Goal: Information Seeking & Learning: Learn about a topic

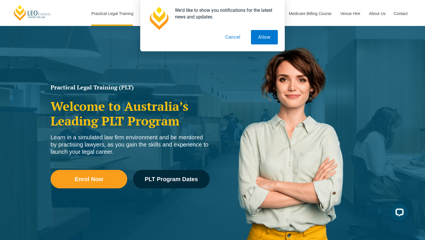
scroll to position [46, 0]
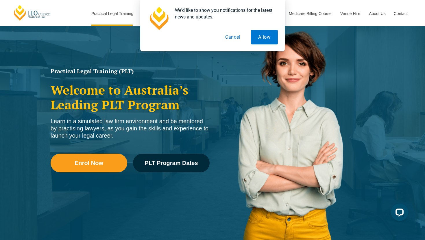
click at [229, 38] on button "Cancel" at bounding box center [233, 37] width 30 height 14
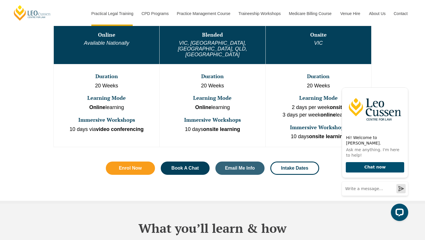
scroll to position [335, 0]
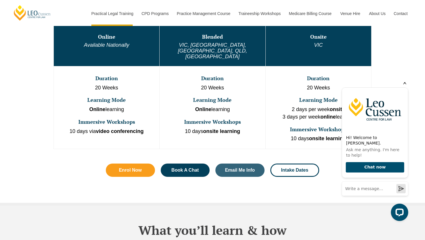
click at [408, 86] on icon "Hide greeting" at bounding box center [404, 82] width 7 height 7
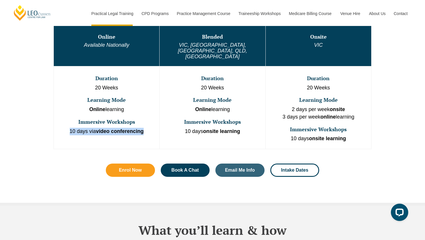
drag, startPoint x: 68, startPoint y: 119, endPoint x: 156, endPoint y: 119, distance: 88.2
click at [156, 128] on p "10 days via video conferencing" at bounding box center [106, 132] width 104 height 8
drag, startPoint x: 96, startPoint y: 76, endPoint x: 123, endPoint y: 76, distance: 26.3
click at [123, 84] on p "20 Weeks" at bounding box center [106, 88] width 104 height 8
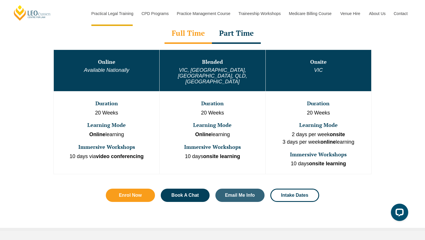
scroll to position [306, 0]
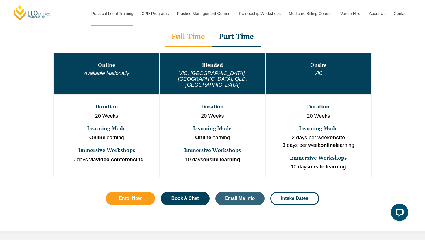
click at [246, 41] on div "Part Time" at bounding box center [236, 37] width 49 height 20
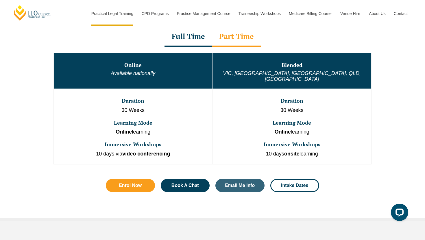
click at [195, 43] on div "Full Time" at bounding box center [187, 37] width 47 height 20
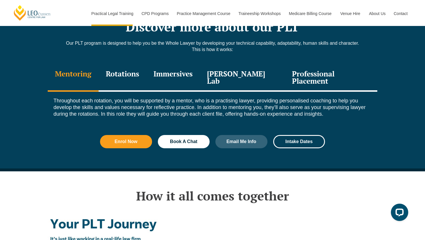
scroll to position [799, 0]
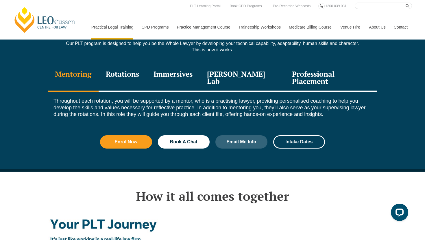
click at [119, 65] on div "Rotations" at bounding box center [123, 78] width 48 height 27
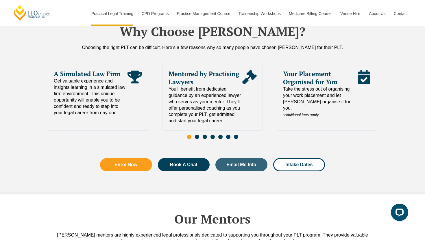
scroll to position [1364, 0]
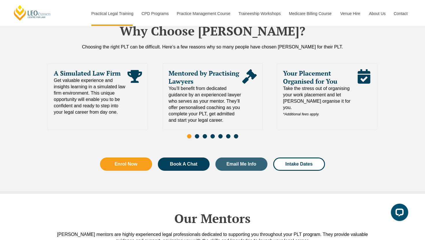
click at [197, 134] on span "Go to slide 2" at bounding box center [197, 136] width 4 height 4
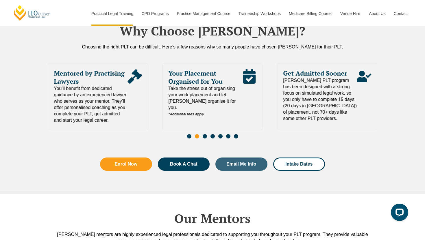
click at [205, 134] on span "Go to slide 3" at bounding box center [205, 136] width 4 height 4
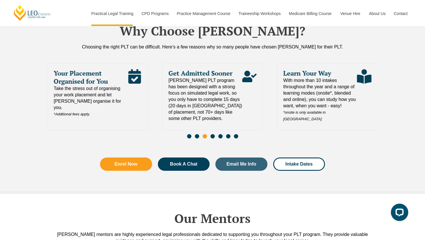
click at [211, 134] on span "Go to slide 4" at bounding box center [212, 136] width 4 height 4
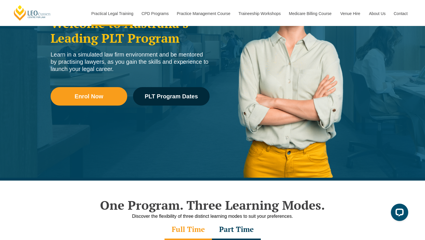
scroll to position [0, 0]
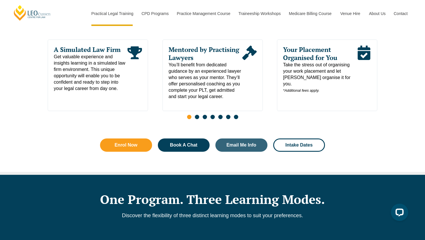
scroll to position [321, 0]
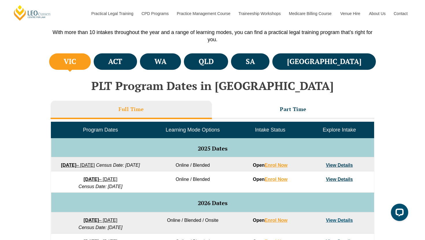
scroll to position [200, 0]
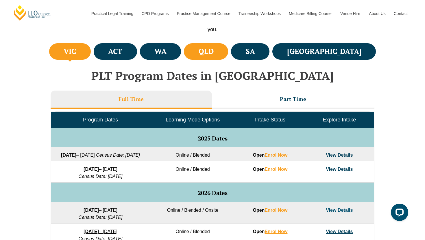
click at [228, 46] on li "QLD" at bounding box center [206, 51] width 44 height 16
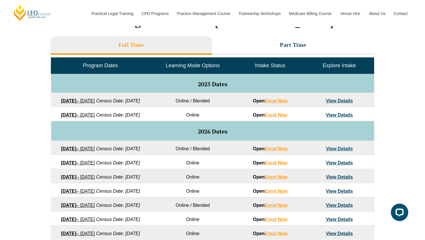
scroll to position [255, 0]
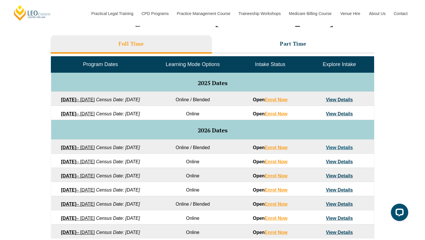
drag, startPoint x: 58, startPoint y: 99, endPoint x: 148, endPoint y: 99, distance: 90.2
click at [148, 99] on td "[DATE] – [DATE] Census Date: [DATE]" at bounding box center [100, 99] width 99 height 14
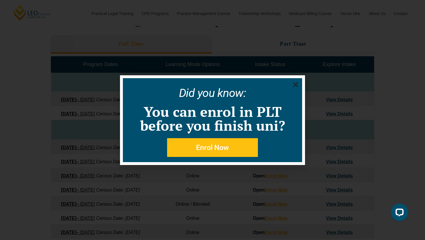
click at [296, 84] on use "Close" at bounding box center [295, 84] width 5 height 5
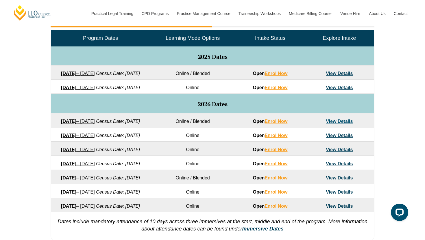
scroll to position [278, 0]
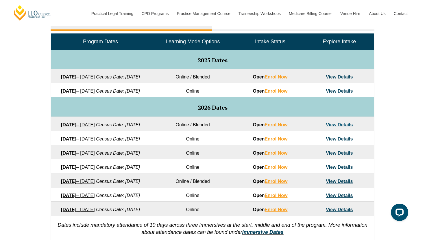
click at [38, 102] on div "VIC ACT [GEOGRAPHIC_DATA] [GEOGRAPHIC_DATA] SA [GEOGRAPHIC_DATA] PLT Program Da…" at bounding box center [212, 106] width 425 height 284
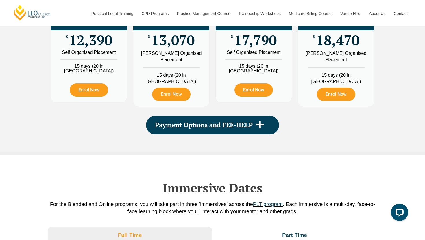
scroll to position [673, 0]
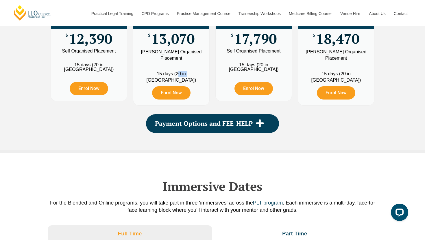
drag, startPoint x: 173, startPoint y: 139, endPoint x: 183, endPoint y: 139, distance: 9.8
click at [183, 84] on li "15 days (20 in [GEOGRAPHIC_DATA])" at bounding box center [171, 75] width 76 height 18
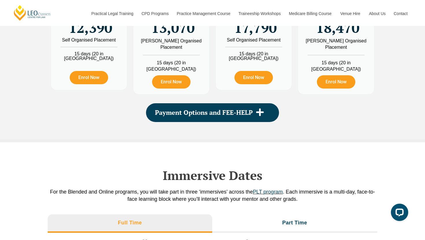
scroll to position [685, 0]
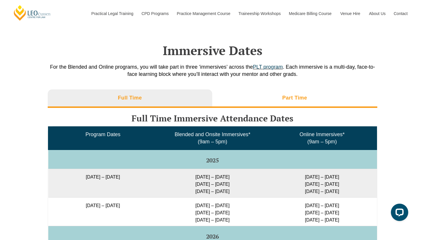
scroll to position [809, 0]
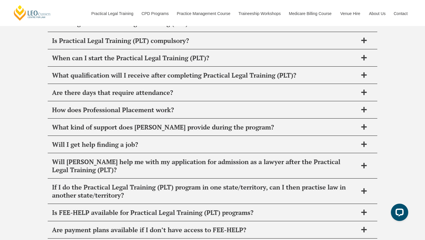
scroll to position [2287, 0]
click at [183, 27] on span "How long does Practical Legal Training (PLT) take?" at bounding box center [205, 23] width 306 height 8
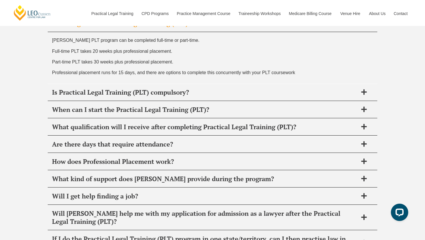
click at [188, 32] on div "How long does Practical Legal Training (PLT) take?" at bounding box center [212, 23] width 329 height 17
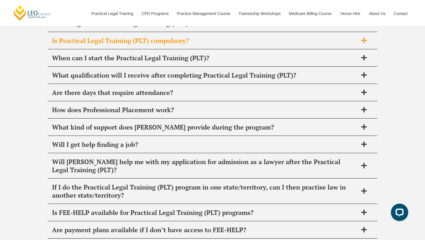
click at [170, 49] on div "Is Practical Legal Training (PLT) compulsory?" at bounding box center [212, 40] width 329 height 17
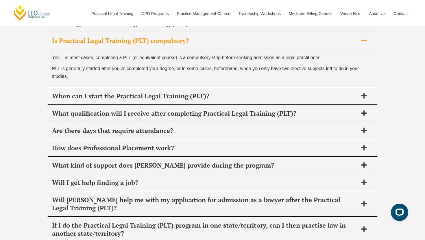
click at [170, 49] on div "Is Practical Legal Training (PLT) compulsory?" at bounding box center [212, 40] width 329 height 17
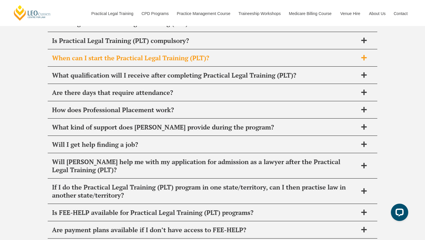
click at [162, 62] on span "When can I start the Practical Legal Training (PLT)?" at bounding box center [205, 58] width 306 height 8
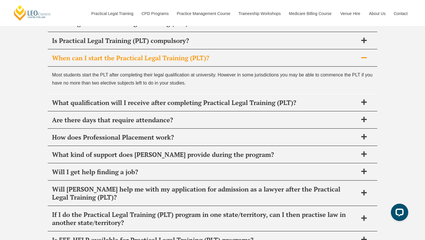
click at [162, 62] on span "When can I start the Practical Legal Training (PLT)?" at bounding box center [205, 58] width 306 height 8
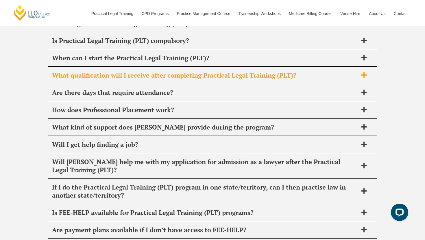
click at [156, 79] on span "What qualification will I receive after completing Practical Legal Training (PL…" at bounding box center [205, 75] width 306 height 8
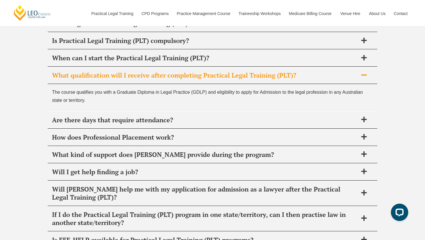
click at [156, 79] on span "What qualification will I receive after completing Practical Legal Training (PL…" at bounding box center [205, 75] width 306 height 8
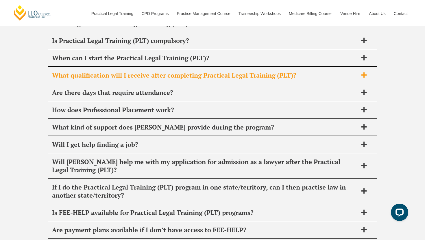
click at [153, 79] on span "What qualification will I receive after completing Practical Legal Training (PL…" at bounding box center [205, 75] width 306 height 8
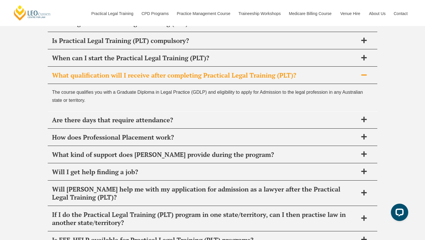
click at [153, 79] on span "What qualification will I receive after completing Practical Legal Training (PL…" at bounding box center [205, 75] width 306 height 8
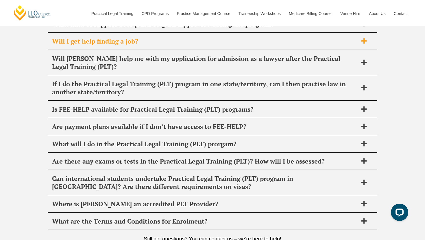
click at [141, 45] on span "Will I get help finding a job?" at bounding box center [205, 41] width 306 height 8
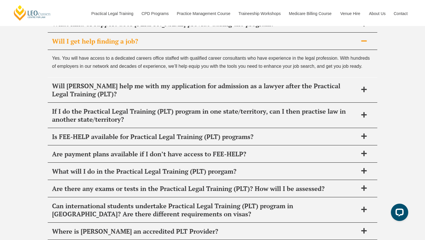
click at [149, 45] on span "Will I get help finding a job?" at bounding box center [205, 41] width 306 height 8
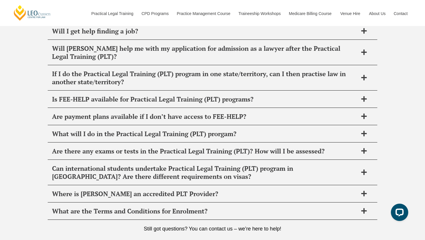
scroll to position [2402, 0]
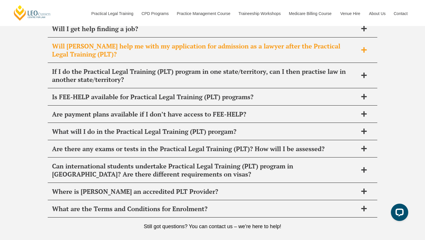
click at [143, 58] on span "Will [PERSON_NAME] help me with my application for admission as a lawyer after …" at bounding box center [205, 50] width 306 height 16
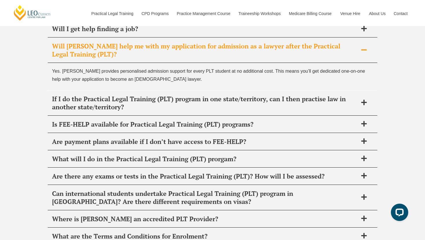
click at [139, 58] on span "Will [PERSON_NAME] help me with my application for admission as a lawyer after …" at bounding box center [205, 50] width 306 height 16
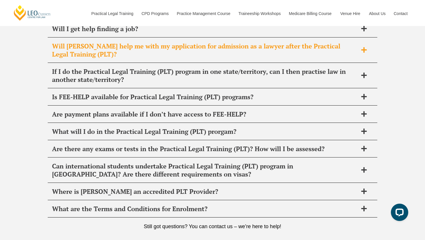
click at [139, 58] on span "Will [PERSON_NAME] help me with my application for admission as a lawyer after …" at bounding box center [205, 50] width 306 height 16
